Goal: Task Accomplishment & Management: Manage account settings

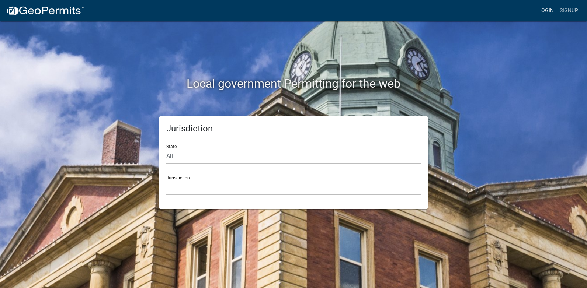
click at [550, 9] on link "Login" at bounding box center [546, 11] width 21 height 14
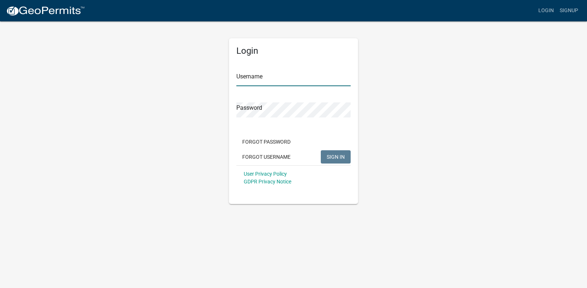
type input "[PERSON_NAME][EMAIL_ADDRESS][PERSON_NAME][DOMAIN_NAME]"
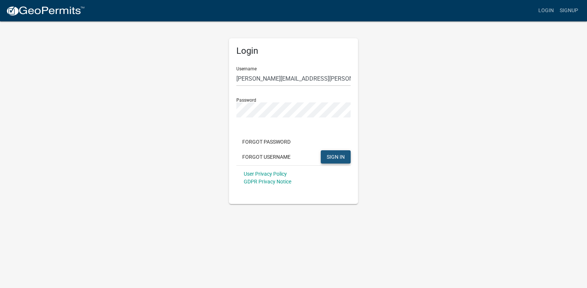
click at [340, 152] on button "SIGN IN" at bounding box center [336, 157] width 30 height 13
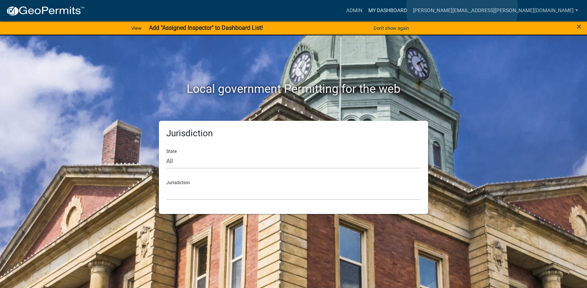
click at [410, 8] on link "My Dashboard" at bounding box center [388, 11] width 45 height 14
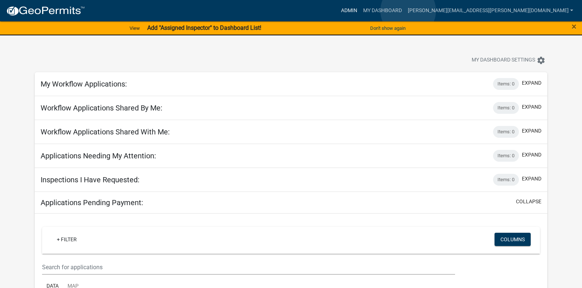
click at [360, 11] on link "Admin" at bounding box center [349, 11] width 22 height 14
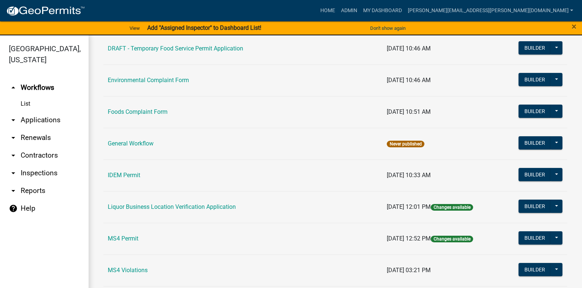
scroll to position [658, 0]
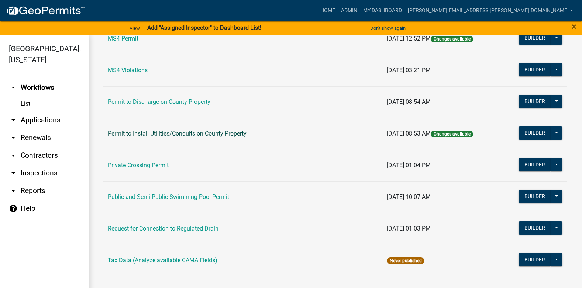
click at [240, 132] on link "Permit to Install Utilities/Conduits on County Property" at bounding box center [177, 133] width 139 height 7
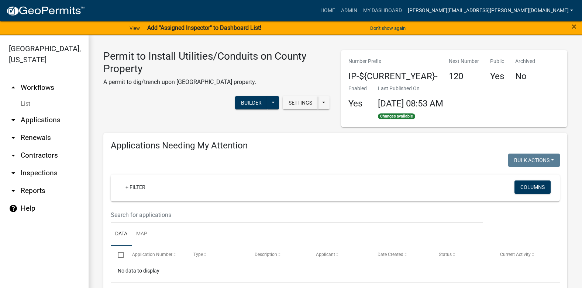
click at [529, 12] on link "[PERSON_NAME][EMAIL_ADDRESS][PERSON_NAME][DOMAIN_NAME]" at bounding box center [490, 11] width 171 height 14
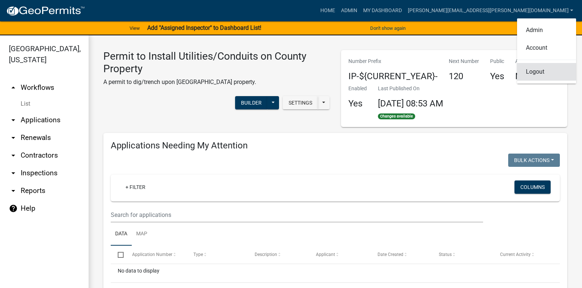
click at [535, 71] on link "Logout" at bounding box center [546, 72] width 59 height 18
